Goal: Task Accomplishment & Management: Manage account settings

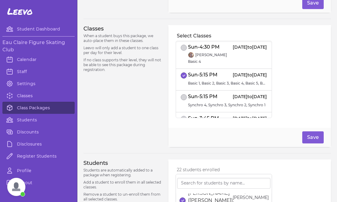
scroll to position [155, 0]
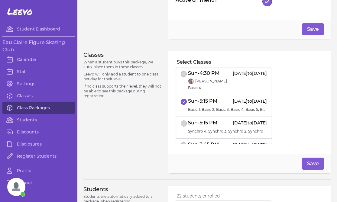
click at [47, 104] on link "Class Packages" at bounding box center [38, 108] width 72 height 12
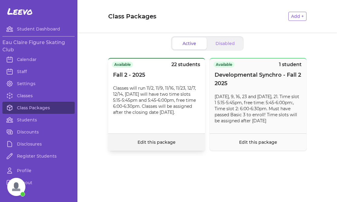
click at [165, 142] on link "Edit this package" at bounding box center [157, 142] width 38 height 5
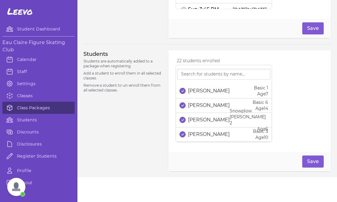
scroll to position [162, 0]
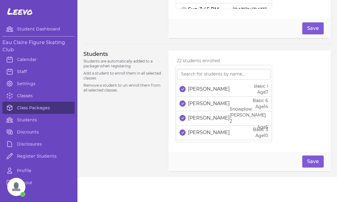
drag, startPoint x: 227, startPoint y: 103, endPoint x: 206, endPoint y: 103, distance: 20.9
click at [206, 103] on div "[PERSON_NAME] Basic 6 Age [DEMOGRAPHIC_DATA]" at bounding box center [224, 104] width 89 height 12
copy p "Talitskiy"
click at [184, 103] on button "select date" at bounding box center [183, 104] width 6 height 6
click at [139, 127] on div "Students Students are automatically added to a package when registering. Add a …" at bounding box center [122, 111] width 78 height 121
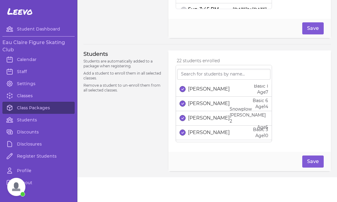
scroll to position [294, 0]
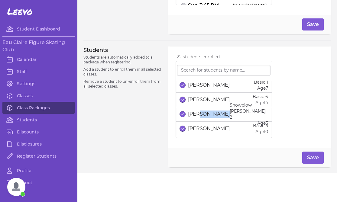
drag, startPoint x: 222, startPoint y: 116, endPoint x: 199, endPoint y: 116, distance: 22.7
click at [199, 116] on div "[PERSON_NAME] Snowplow [PERSON_NAME] 2 Age [DEMOGRAPHIC_DATA]" at bounding box center [224, 114] width 89 height 24
copy p "Talitskiy"
click at [181, 116] on button "select date" at bounding box center [183, 114] width 6 height 6
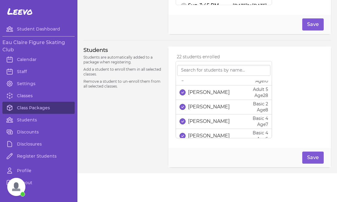
scroll to position [213, 0]
